Goal: Task Accomplishment & Management: Use online tool/utility

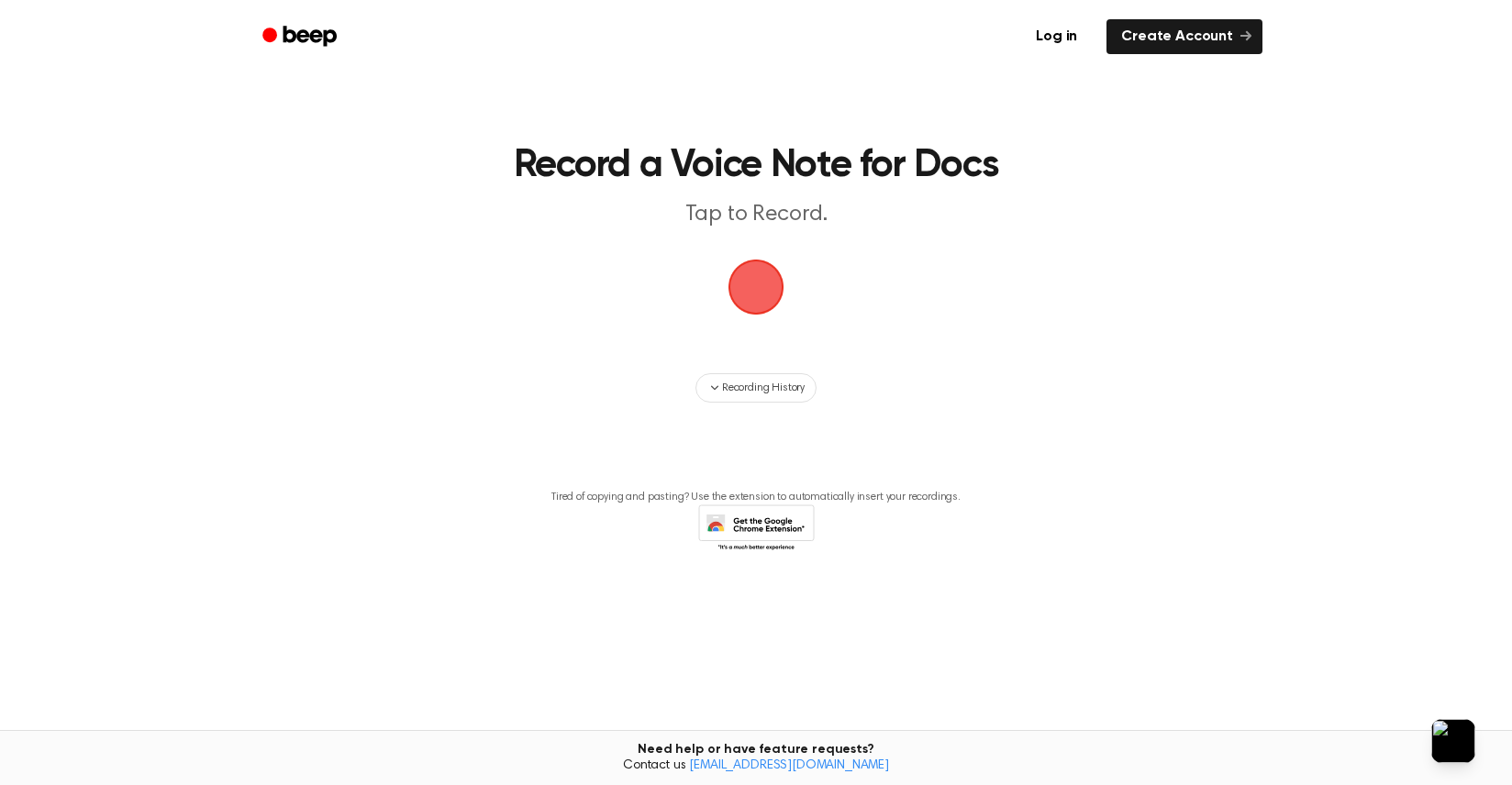
click at [752, 278] on span "button" at bounding box center [756, 287] width 51 height 51
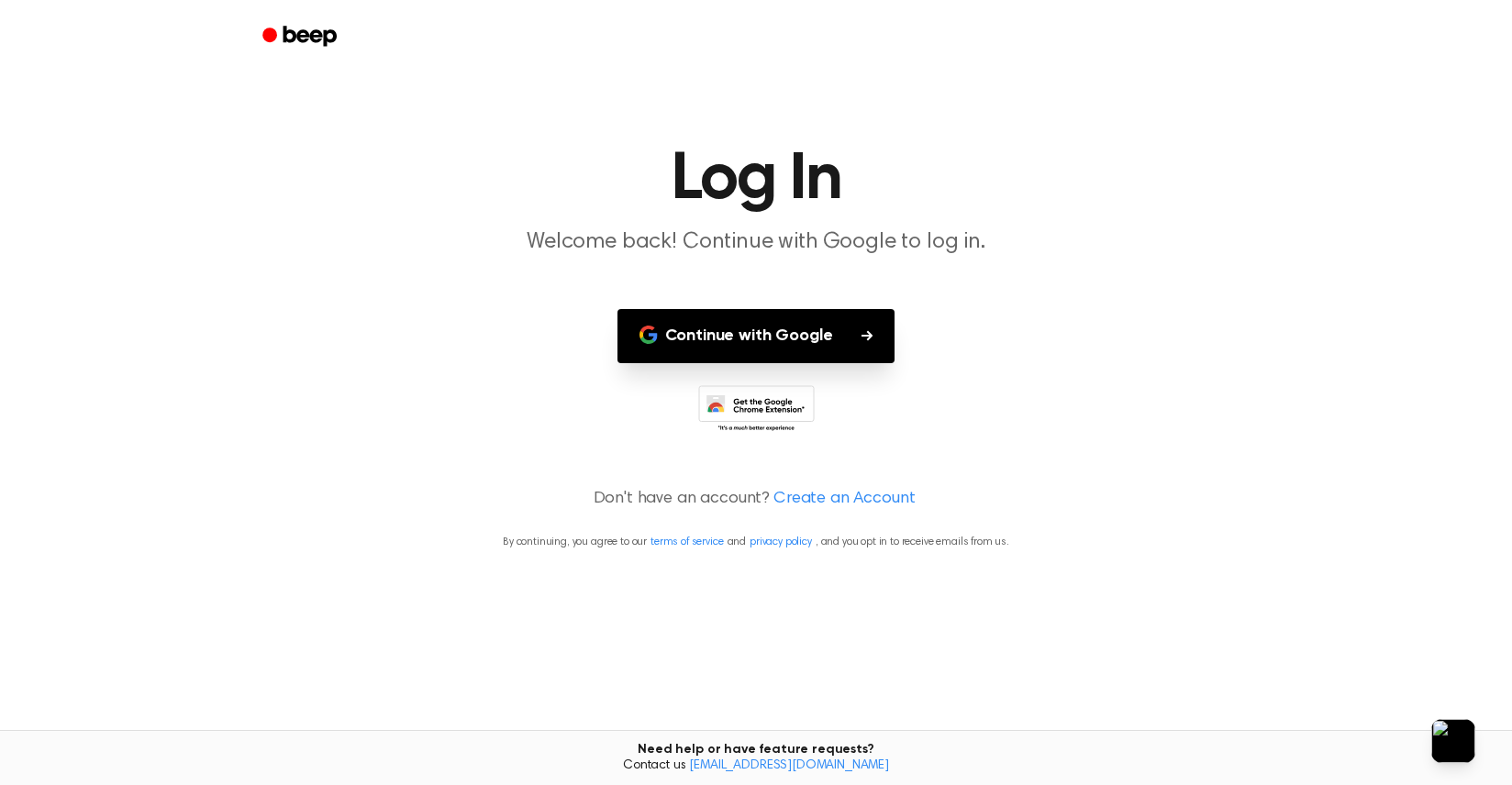
click at [748, 330] on button "Continue with Google" at bounding box center [756, 336] width 278 height 54
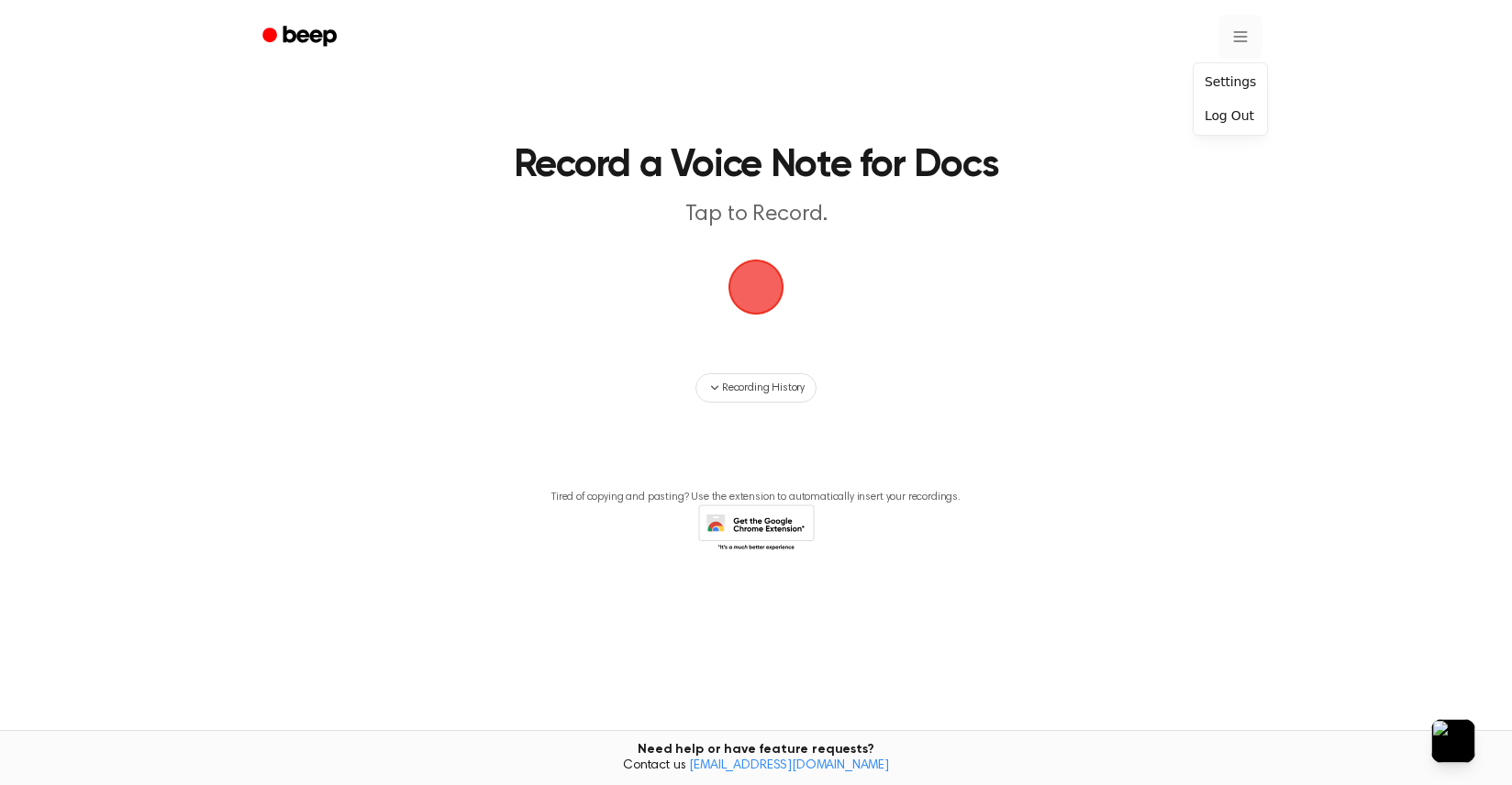
click at [1233, 36] on html "Record a Voice Note for Docs Tap to Record. Recording History Tired of copying …" at bounding box center [756, 392] width 1512 height 785
click at [1111, 125] on html "Record a Voice Note for Docs Tap to Record. Recording History Tired of copying …" at bounding box center [756, 392] width 1512 height 785
click at [1232, 40] on html "Record a Voice Note for Docs Tap to Record. Recording History Tired of copying …" at bounding box center [756, 392] width 1512 height 785
click at [714, 604] on html "Record a Voice Note for Docs Tap to Record. Recording History Tired of copying …" at bounding box center [756, 392] width 1512 height 785
click at [1511, 319] on main "Record a Voice Note for Docs Tap to Record. Recording History Tired of copying …" at bounding box center [756, 348] width 1512 height 697
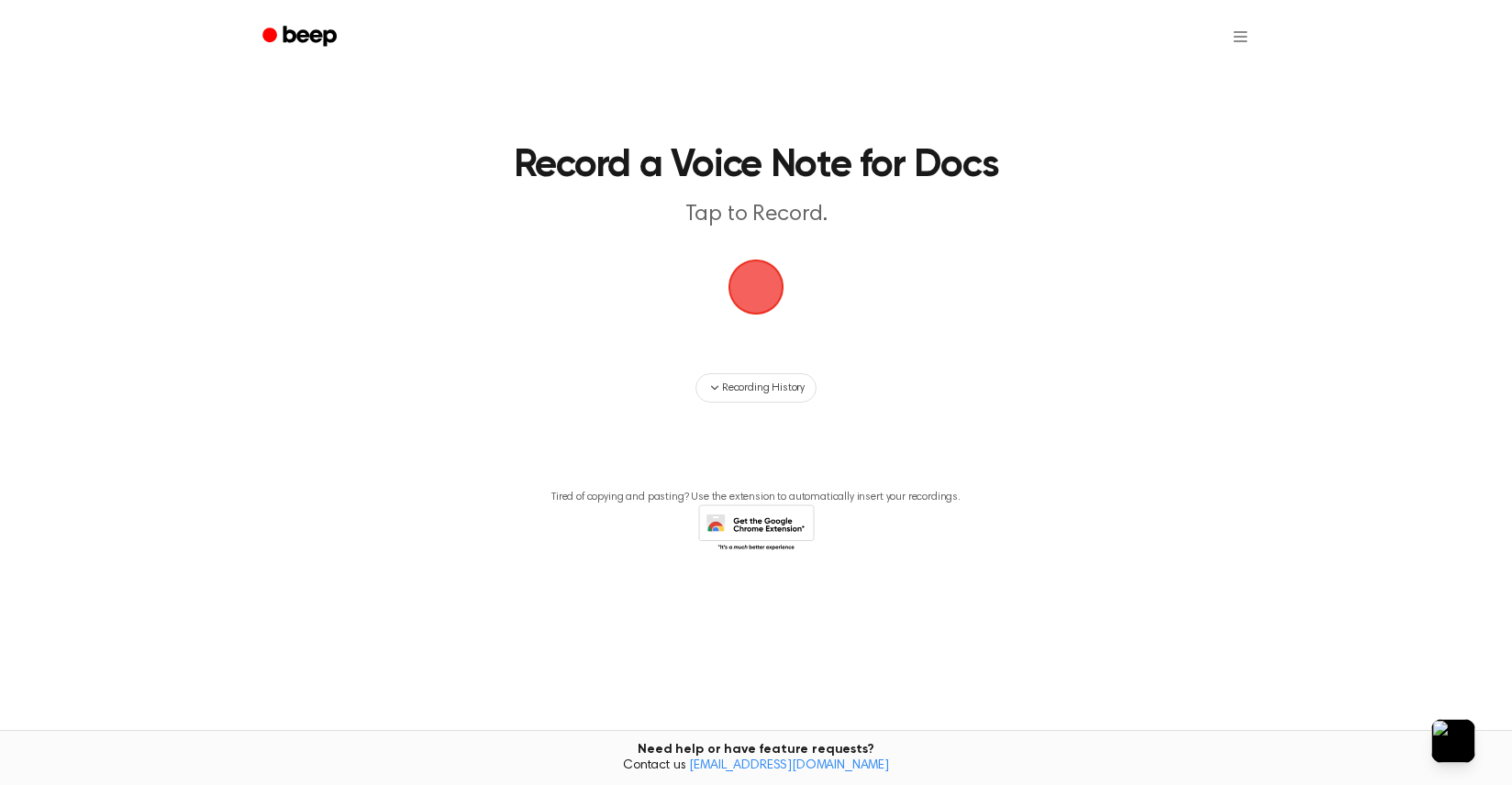
drag, startPoint x: 1212, startPoint y: 385, endPoint x: 1166, endPoint y: 387, distance: 46.0
click at [1200, 391] on div "Recording History" at bounding box center [756, 387] width 1056 height 29
drag, startPoint x: 1135, startPoint y: 383, endPoint x: 979, endPoint y: 346, distance: 160.3
click at [1133, 383] on div "Recording History" at bounding box center [756, 387] width 1056 height 29
click at [765, 301] on span "button" at bounding box center [756, 287] width 56 height 56
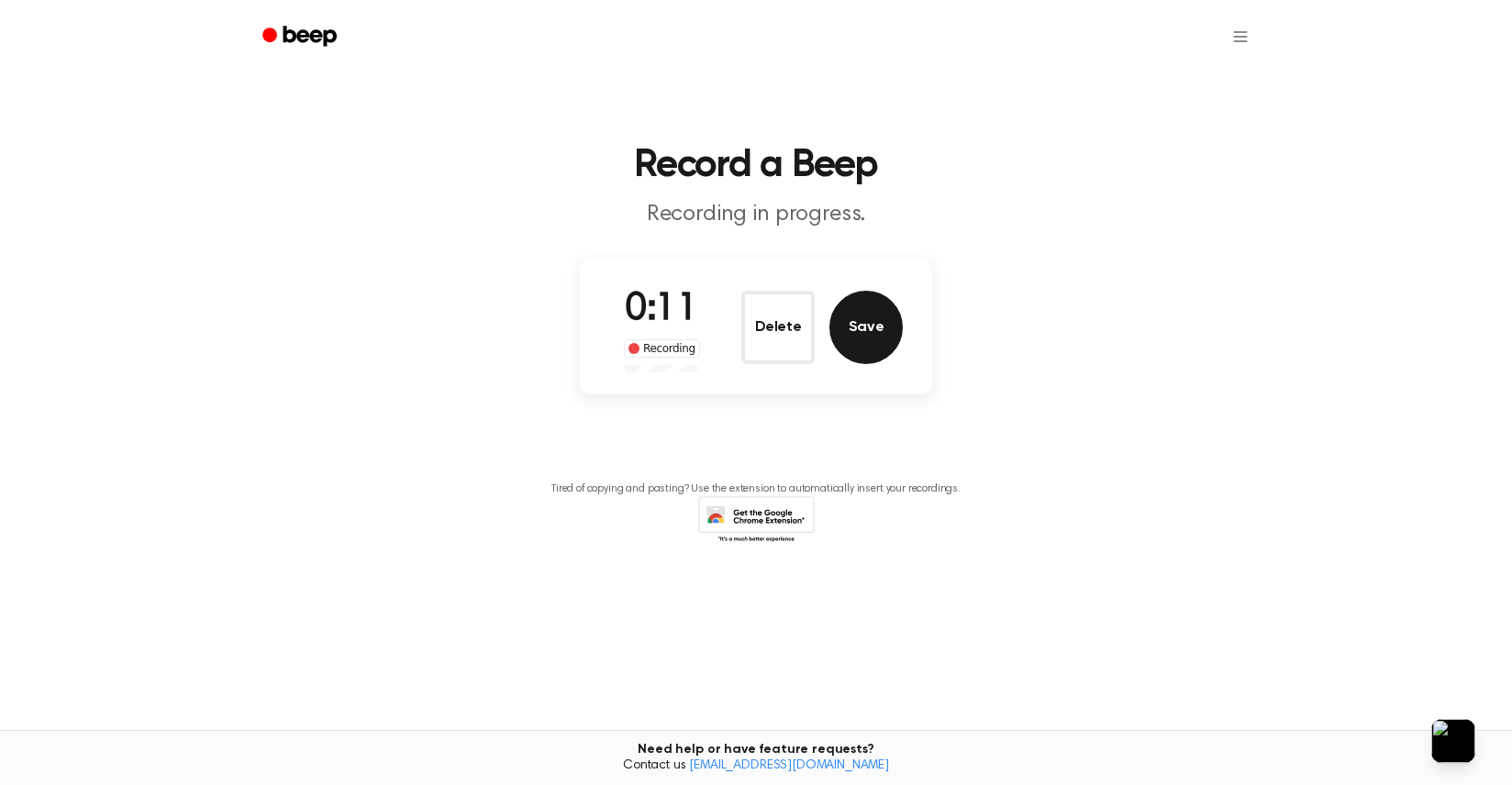
click at [888, 330] on button "Save" at bounding box center [866, 327] width 73 height 73
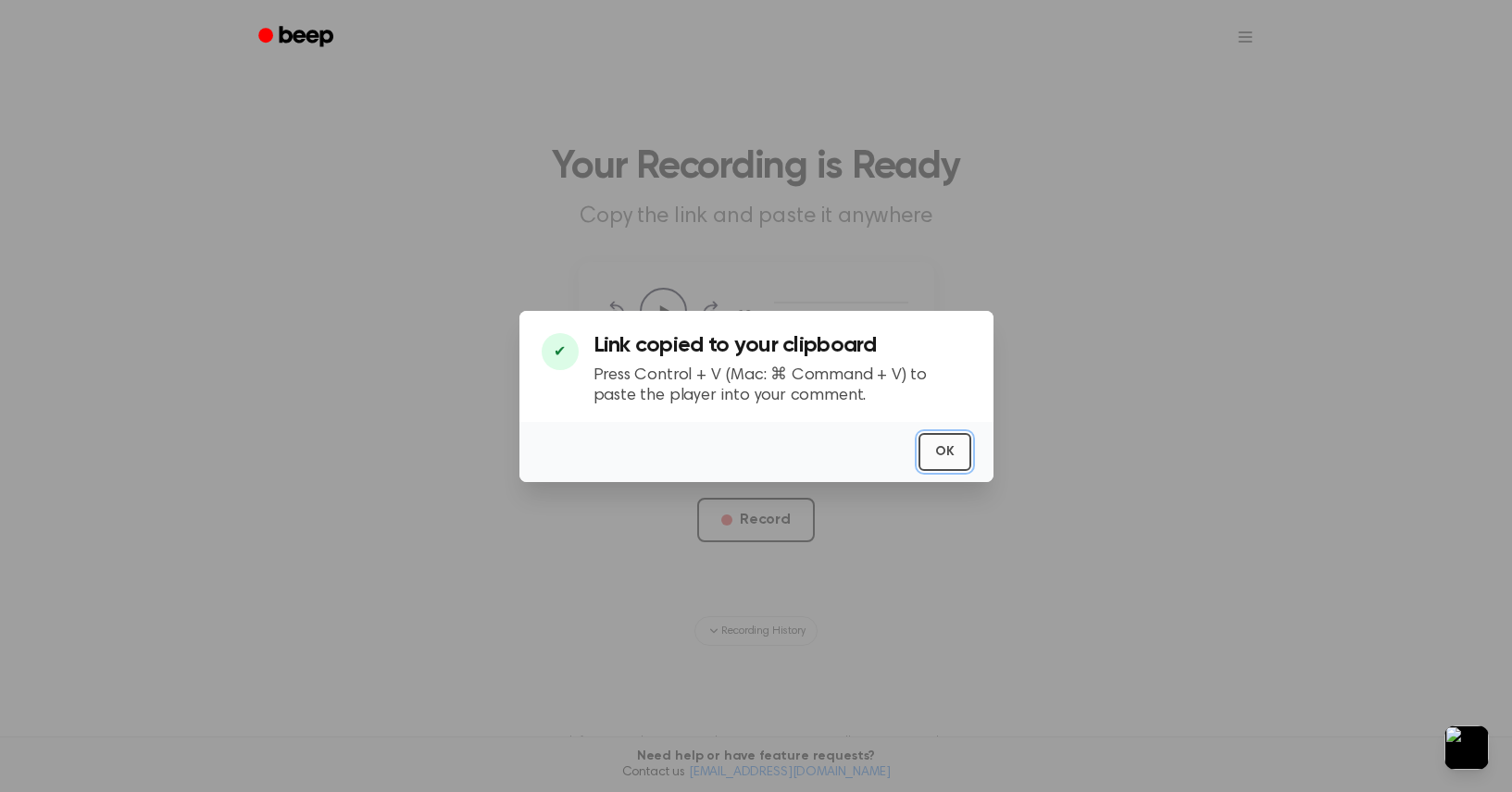
click at [947, 452] on button "OK" at bounding box center [945, 452] width 53 height 38
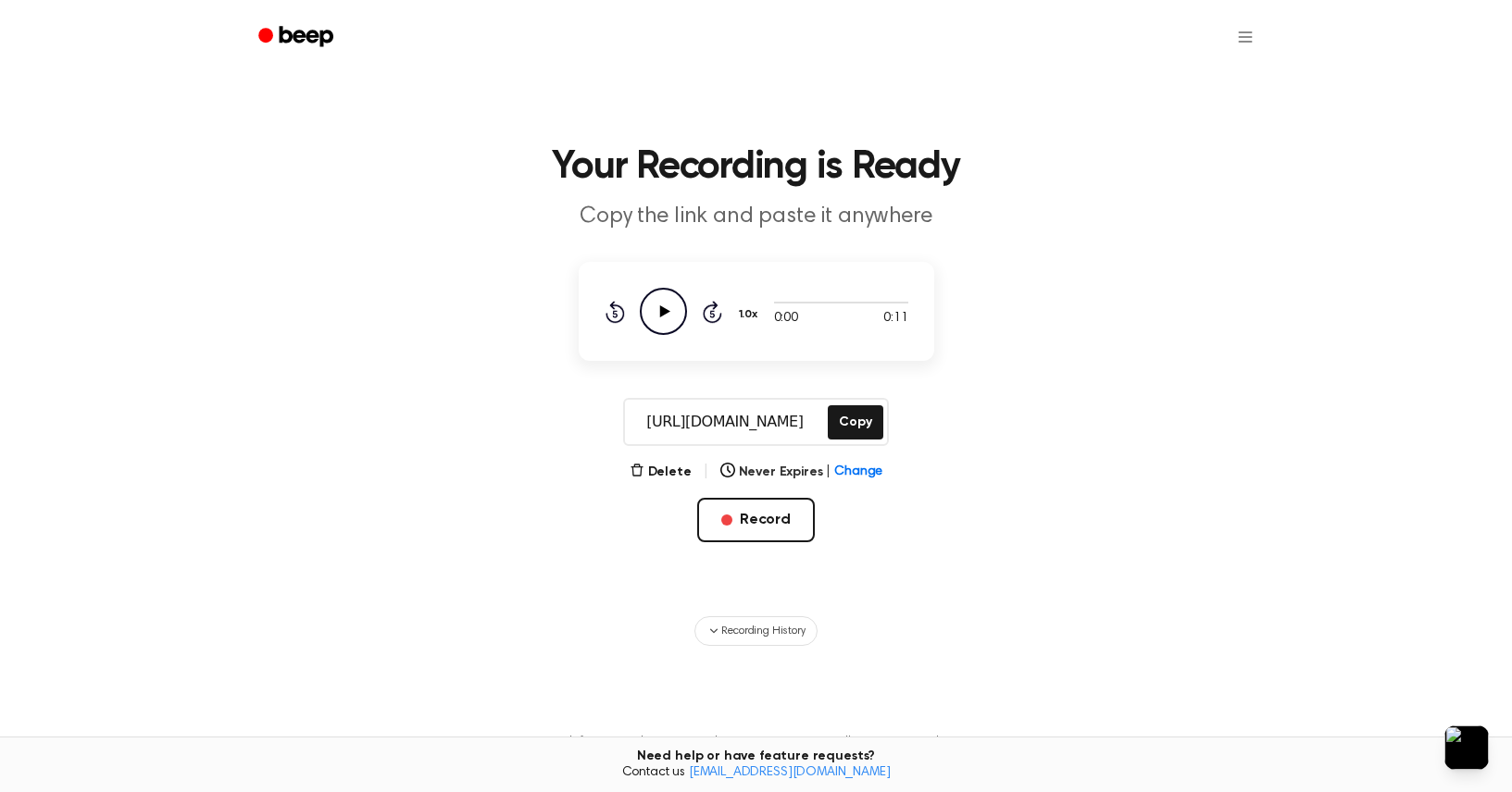
click at [665, 315] on icon "Play Audio" at bounding box center [663, 311] width 47 height 47
click at [664, 314] on icon "Pause Audio" at bounding box center [663, 311] width 47 height 47
click at [667, 466] on button "Delete" at bounding box center [660, 472] width 62 height 19
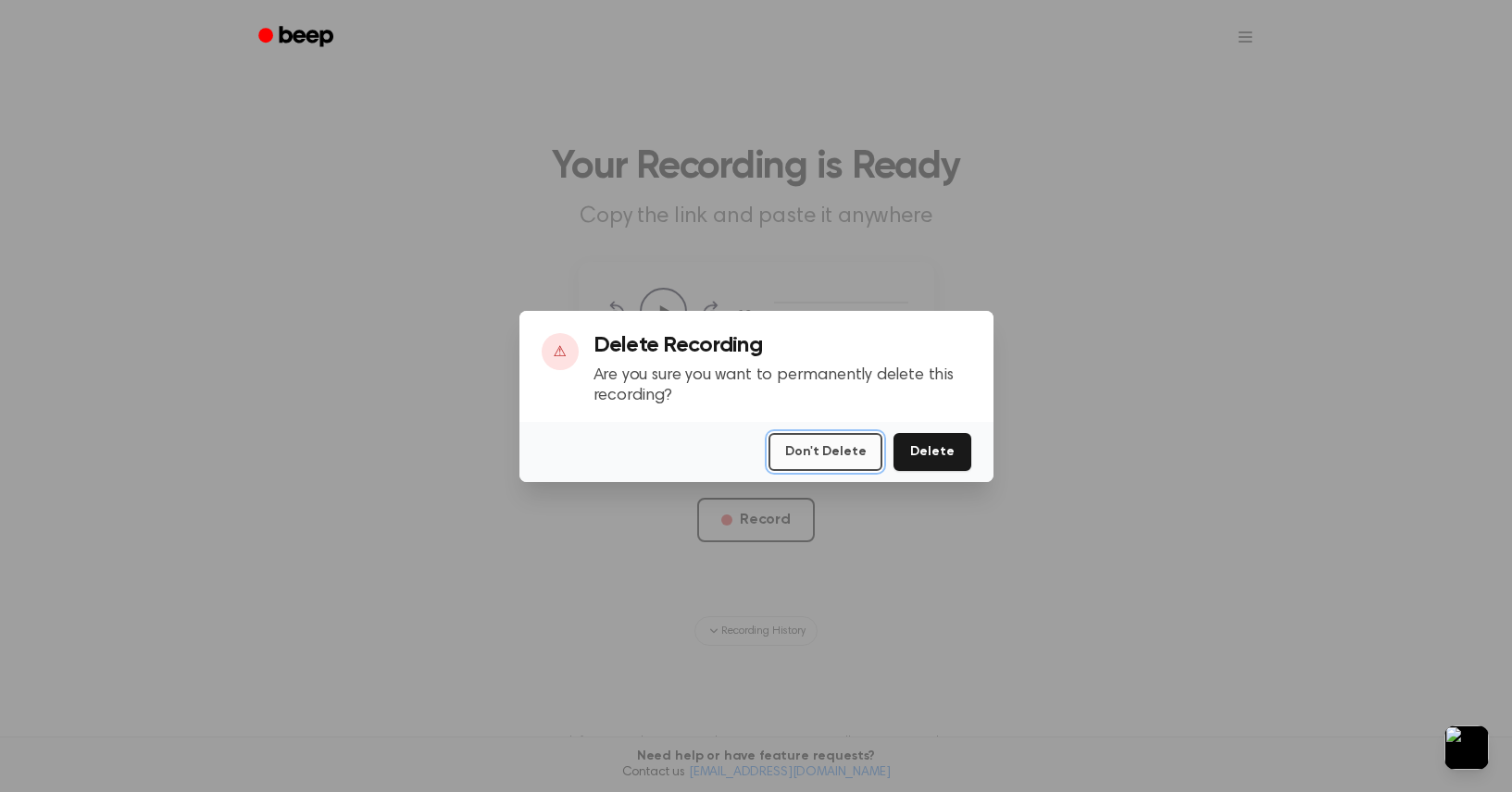
click at [845, 455] on button "Don't Delete" at bounding box center [825, 452] width 114 height 38
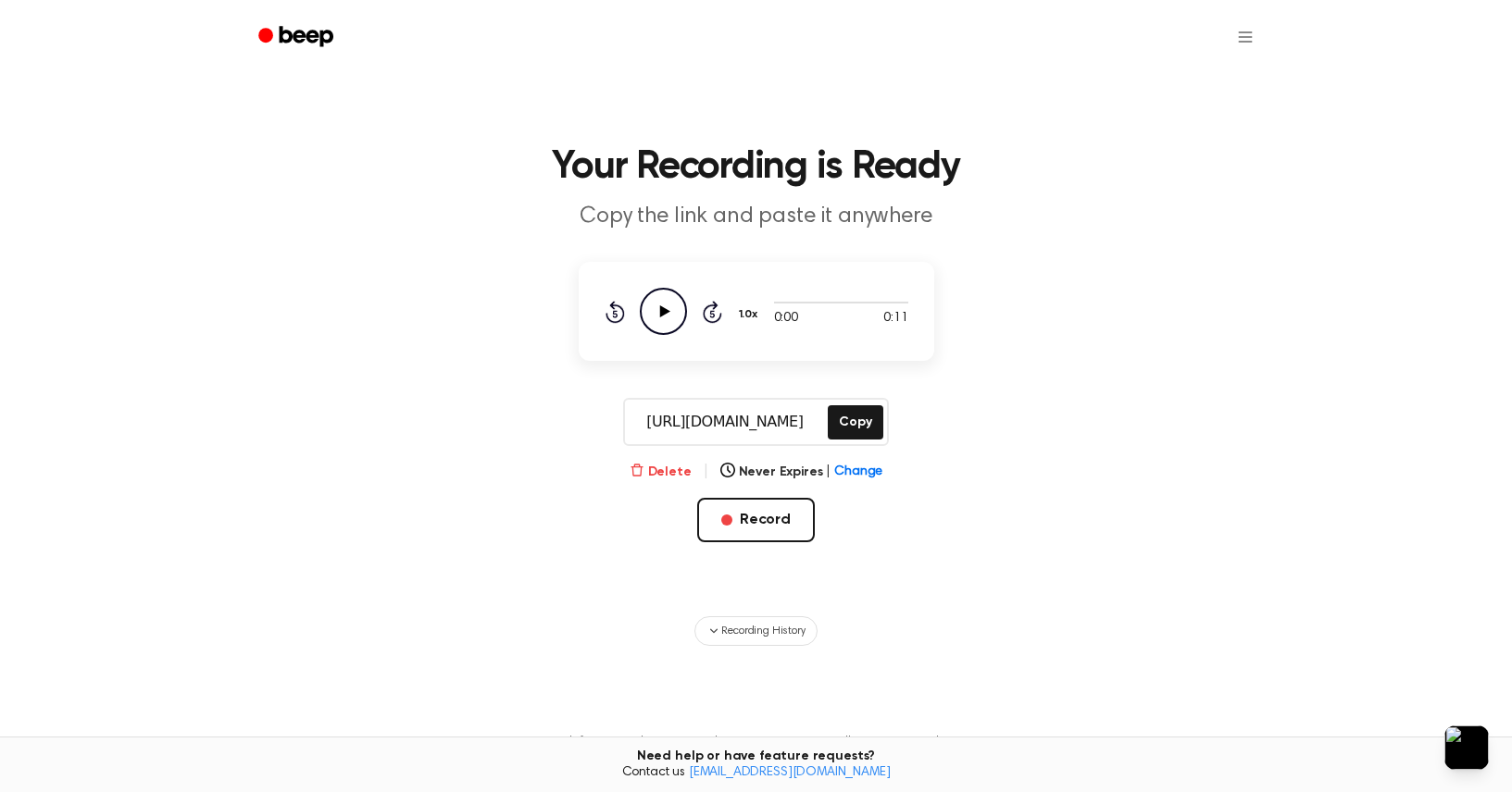
click at [677, 467] on button "Delete" at bounding box center [660, 472] width 62 height 19
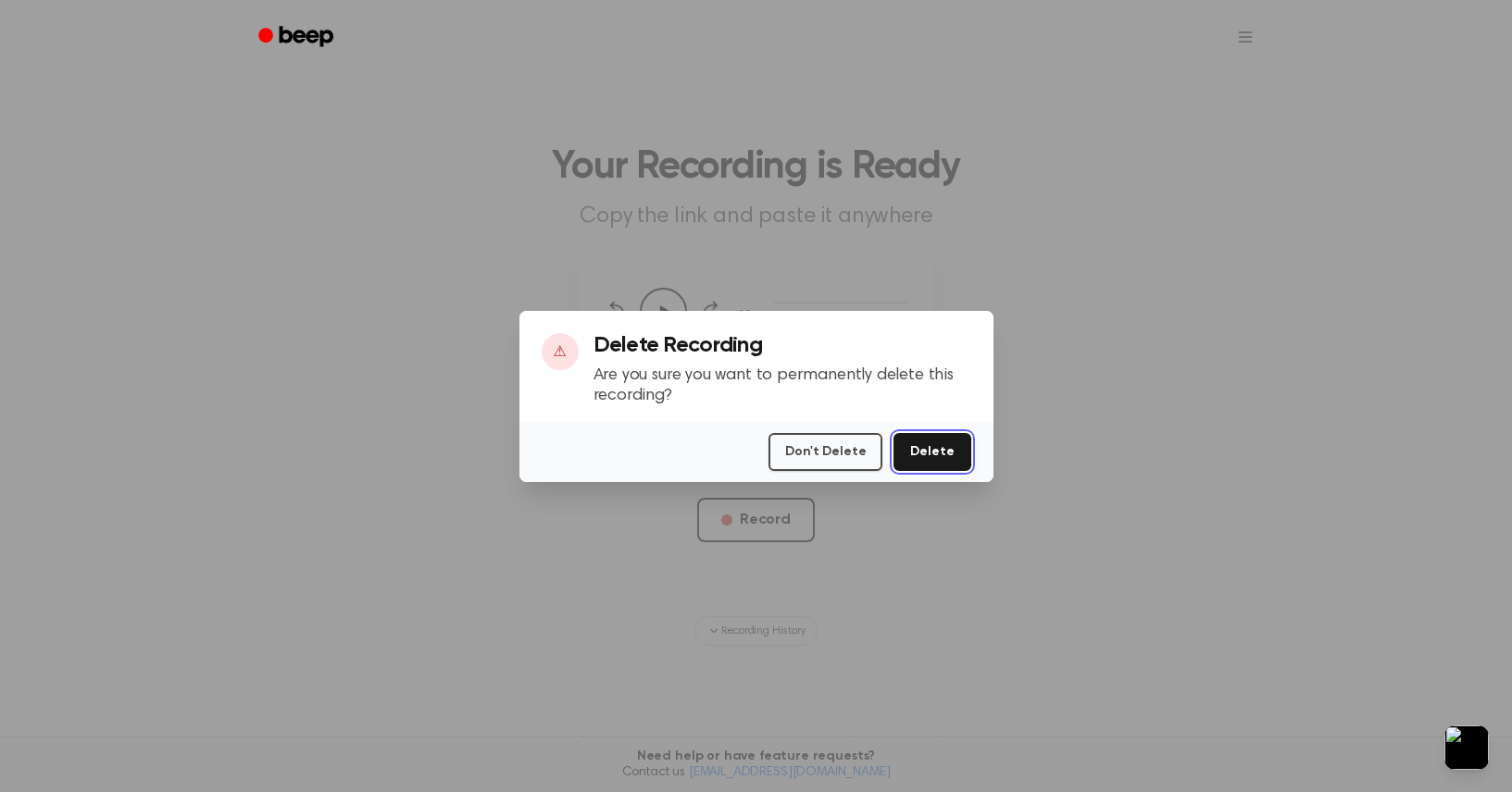
click at [934, 461] on button "Delete" at bounding box center [932, 452] width 77 height 38
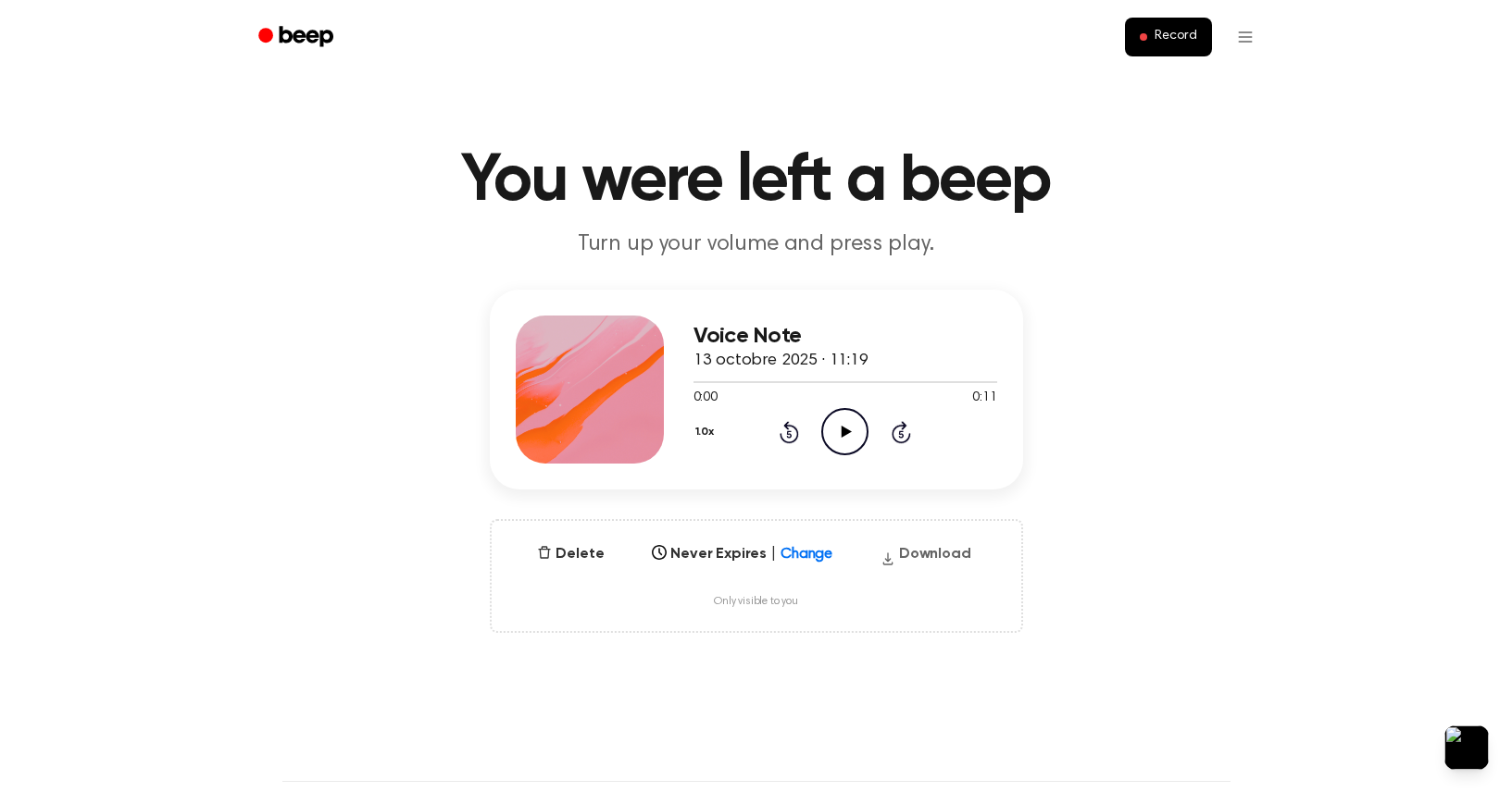
click at [914, 551] on button "Download" at bounding box center [926, 557] width 105 height 30
